Goal: Use online tool/utility: Utilize a website feature to perform a specific function

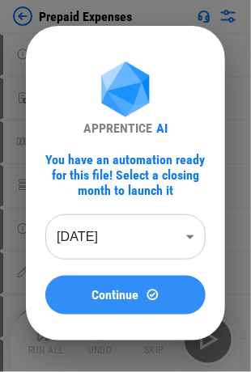
click at [153, 307] on button "Continue" at bounding box center [125, 295] width 160 height 39
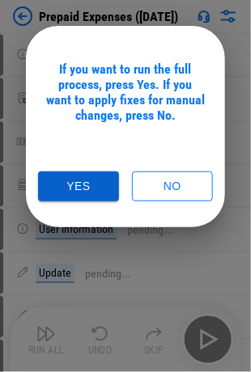
click at [96, 175] on button "Yes" at bounding box center [78, 186] width 81 height 30
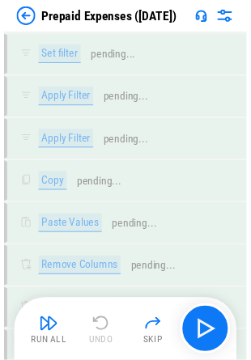
scroll to position [4094, 0]
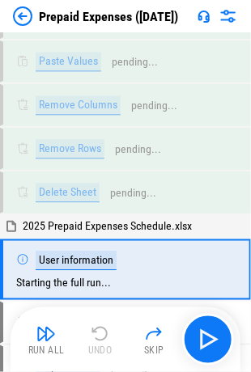
click at [50, 336] on img "button" at bounding box center [45, 333] width 19 height 19
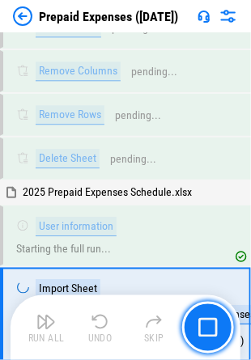
scroll to position [4185, 0]
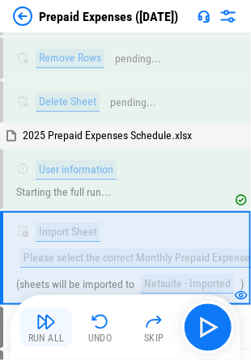
click at [42, 330] on img "button" at bounding box center [45, 321] width 19 height 19
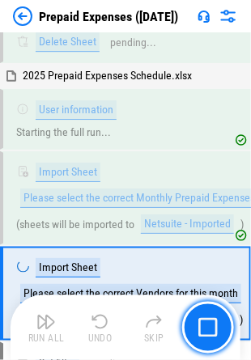
scroll to position [4280, 0]
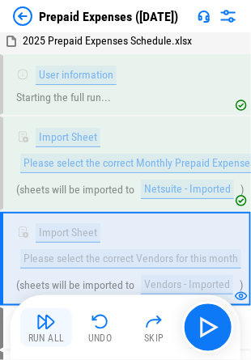
drag, startPoint x: 33, startPoint y: 317, endPoint x: 58, endPoint y: 313, distance: 25.4
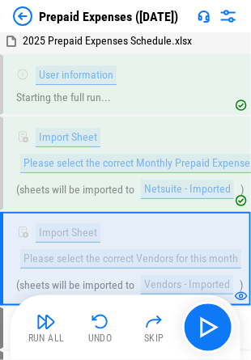
click at [34, 317] on button "Run All" at bounding box center [46, 327] width 52 height 39
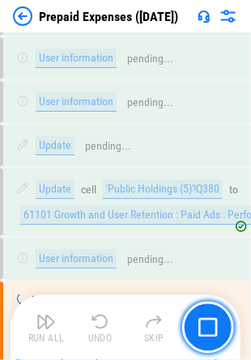
scroll to position [6907, 0]
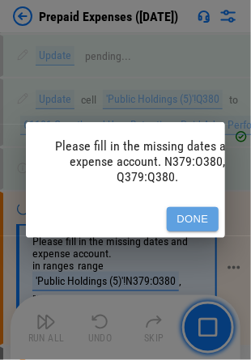
click at [172, 208] on button "Done" at bounding box center [193, 219] width 52 height 25
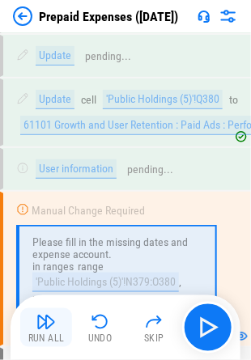
click at [42, 334] on div "Run All" at bounding box center [46, 339] width 36 height 10
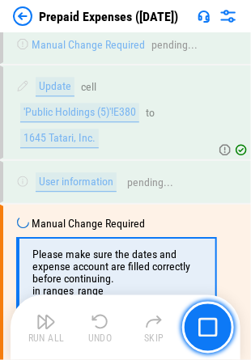
scroll to position [7241, 0]
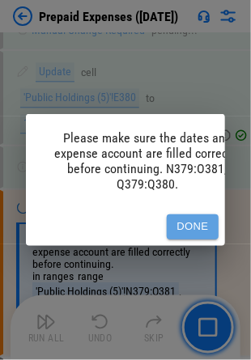
click at [197, 220] on button "Done" at bounding box center [193, 226] width 52 height 25
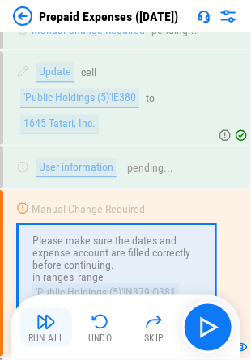
click at [52, 334] on div "Run All" at bounding box center [46, 339] width 36 height 10
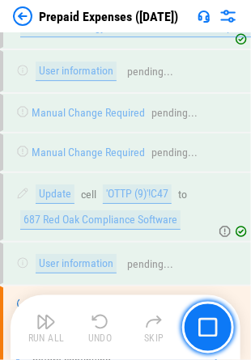
scroll to position [11774, 0]
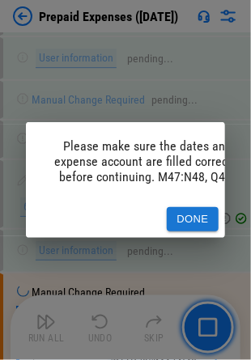
click at [184, 207] on button "Done" at bounding box center [193, 219] width 52 height 25
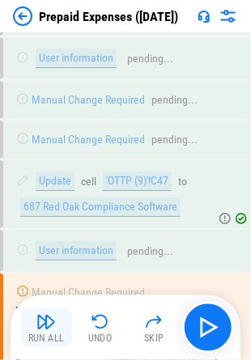
click at [52, 331] on button "Run All" at bounding box center [46, 327] width 52 height 39
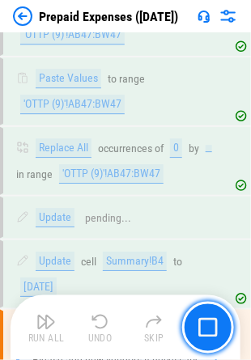
scroll to position [12347, 0]
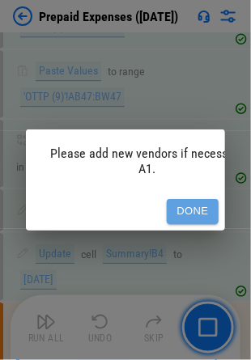
click at [197, 201] on button "Done" at bounding box center [193, 211] width 52 height 25
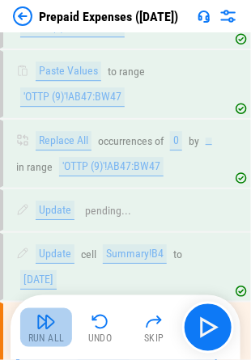
click at [49, 331] on button "Run All" at bounding box center [46, 327] width 52 height 39
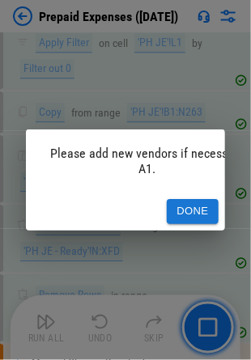
scroll to position [12957, 0]
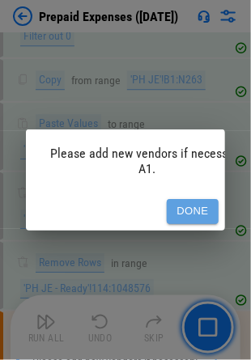
click at [185, 207] on button "Done" at bounding box center [193, 211] width 52 height 25
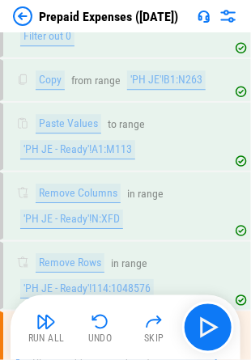
click at [39, 331] on button "Run All" at bounding box center [46, 327] width 52 height 39
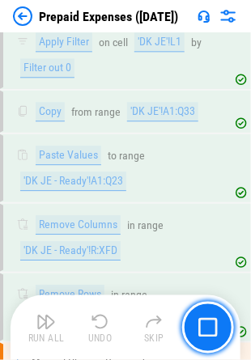
scroll to position [13568, 0]
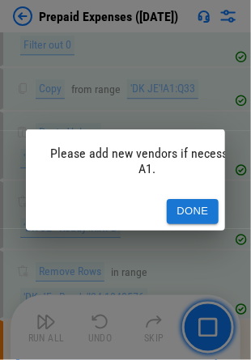
click at [201, 204] on button "Done" at bounding box center [193, 211] width 52 height 25
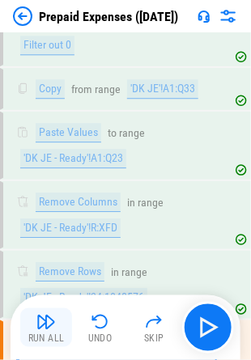
click at [53, 317] on img "button" at bounding box center [45, 321] width 19 height 19
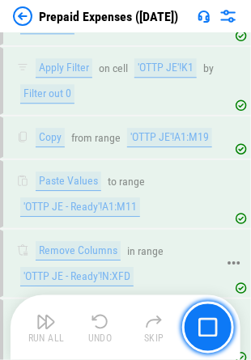
scroll to position [14216, 0]
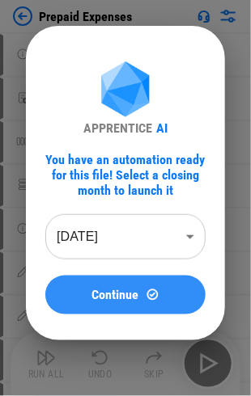
click at [150, 298] on img at bounding box center [153, 295] width 14 height 14
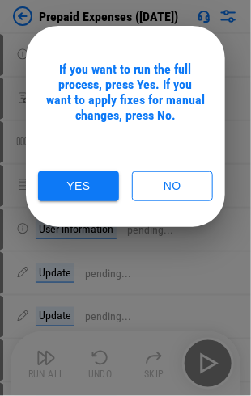
click at [74, 171] on div "If you want to run the full process, press Yes. If you want to apply fixes for …" at bounding box center [125, 131] width 160 height 140
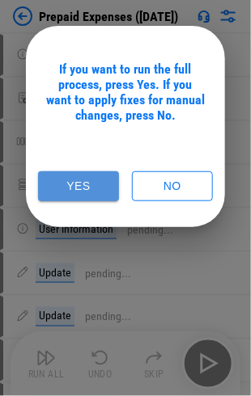
click at [73, 174] on button "Yes" at bounding box center [78, 186] width 81 height 30
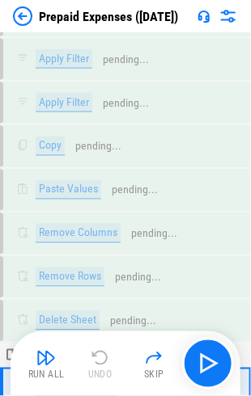
scroll to position [4082, 0]
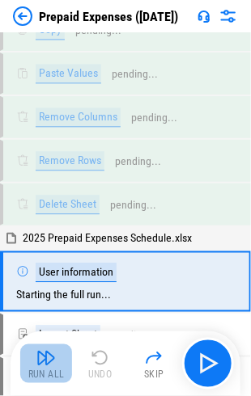
click at [49, 359] on img "button" at bounding box center [45, 358] width 19 height 19
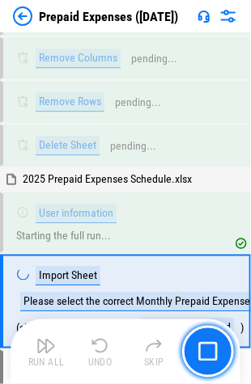
scroll to position [4173, 0]
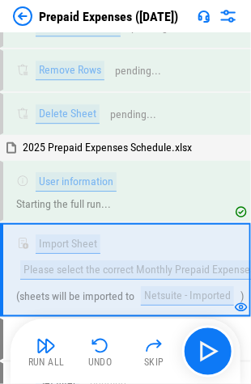
click at [50, 353] on img "button" at bounding box center [45, 345] width 19 height 19
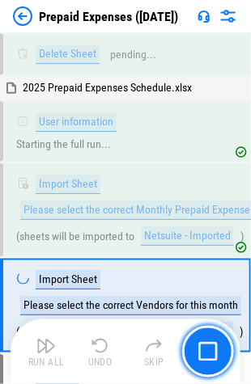
scroll to position [4267, 0]
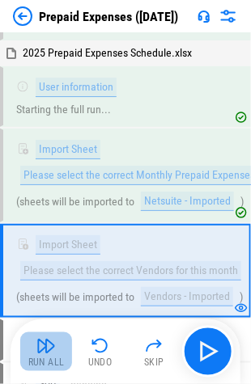
click at [36, 343] on img "button" at bounding box center [45, 345] width 19 height 19
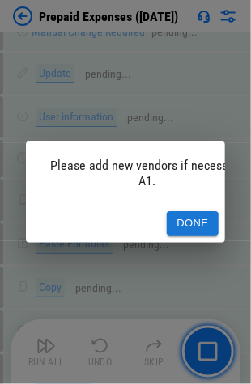
scroll to position [10126, 0]
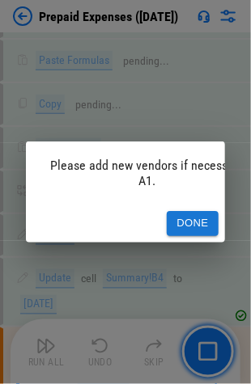
click at [188, 211] on button "Done" at bounding box center [193, 223] width 52 height 25
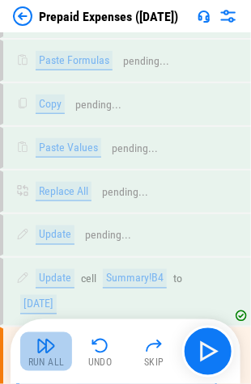
click at [48, 353] on img "button" at bounding box center [45, 345] width 19 height 19
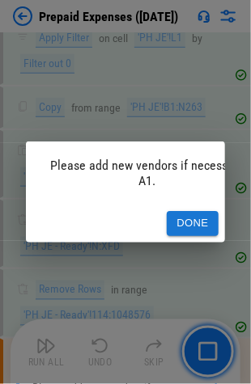
scroll to position [10736, 0]
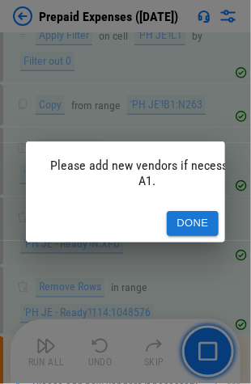
click at [184, 212] on button "Done" at bounding box center [193, 223] width 52 height 25
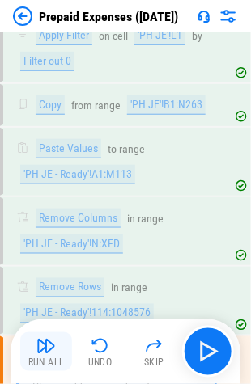
click at [40, 349] on img "button" at bounding box center [45, 345] width 19 height 19
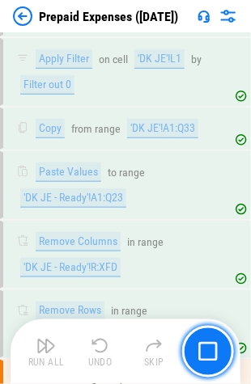
scroll to position [11347, 0]
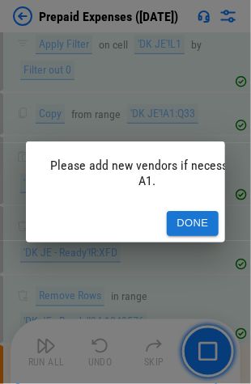
click at [194, 216] on button "Done" at bounding box center [193, 223] width 52 height 25
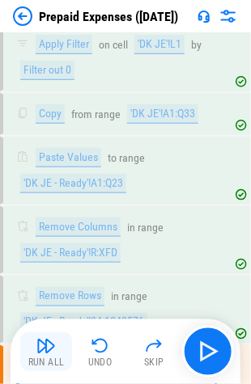
click at [38, 355] on img "button" at bounding box center [45, 345] width 19 height 19
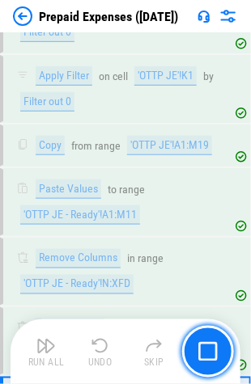
scroll to position [11994, 0]
